Goal: Navigation & Orientation: Find specific page/section

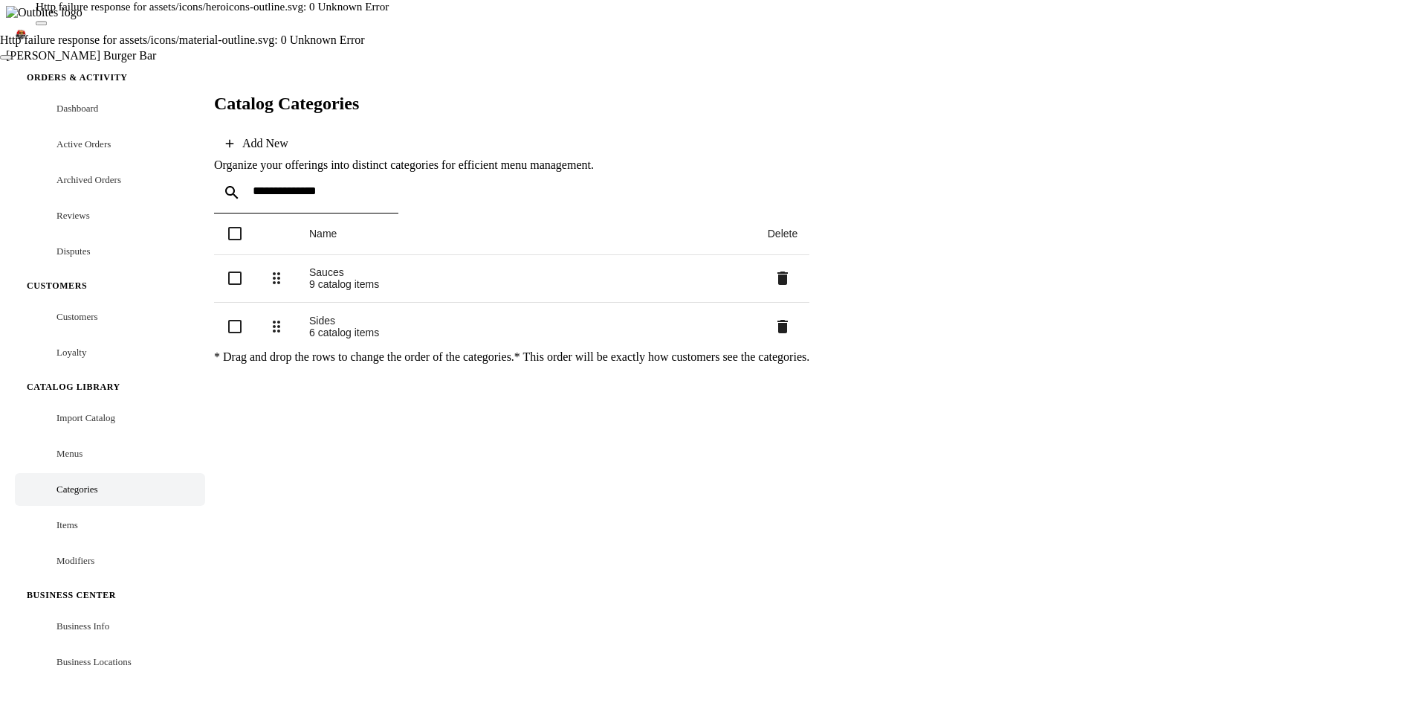
click at [708, 364] on div "Catalog Categories Add New Organize your offerings into distinct categories for…" at bounding box center [512, 221] width 596 height 285
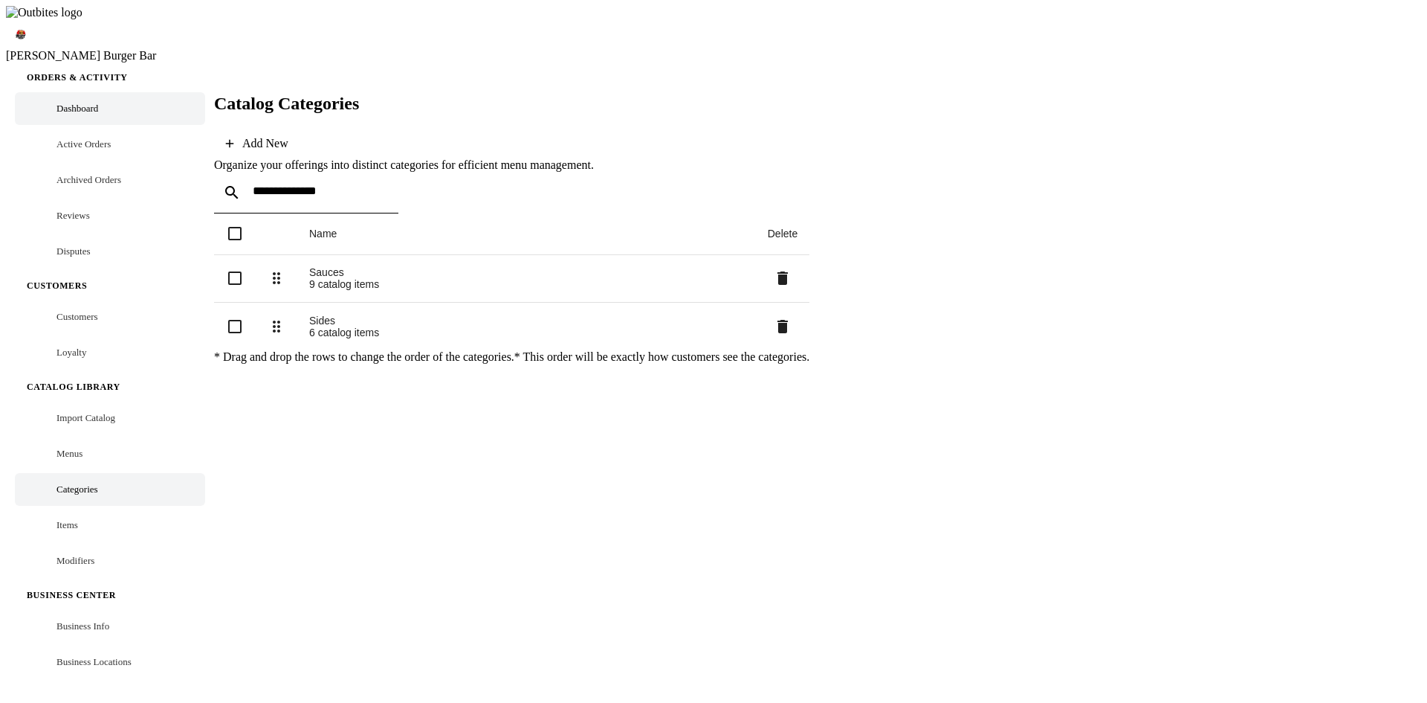
click at [78, 95] on link "Dashboard" at bounding box center [110, 108] width 190 height 33
